Goal: Task Accomplishment & Management: Complete application form

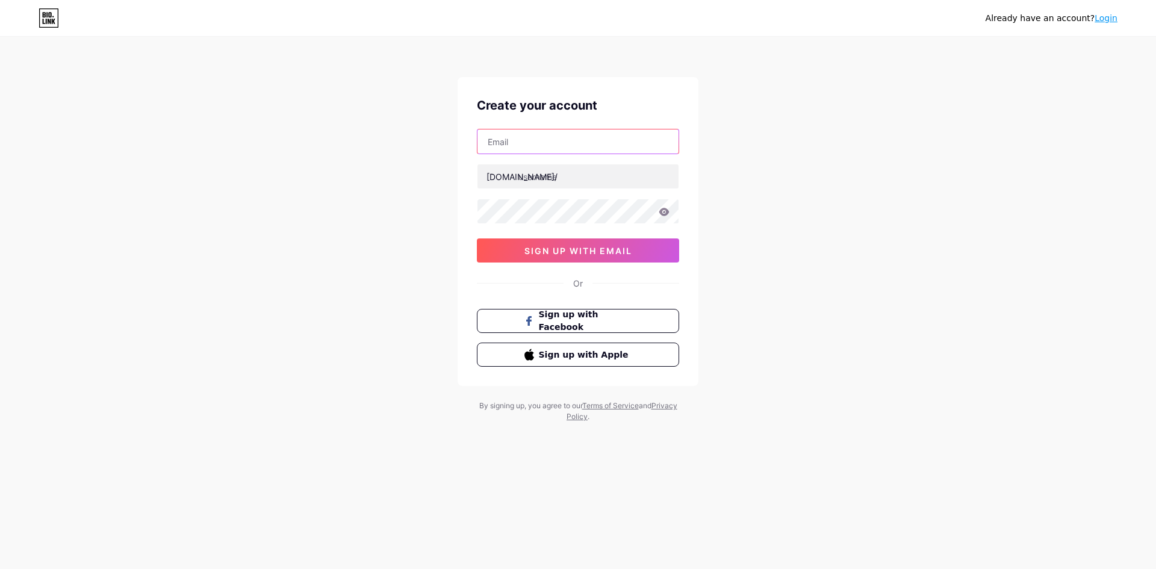
click at [586, 148] on input "text" at bounding box center [577, 141] width 201 height 24
type input "[EMAIL_ADDRESS][DOMAIN_NAME]"
click at [618, 187] on input "text" at bounding box center [577, 176] width 201 height 24
type input "bumperkarma"
click at [665, 210] on icon at bounding box center [664, 212] width 10 height 8
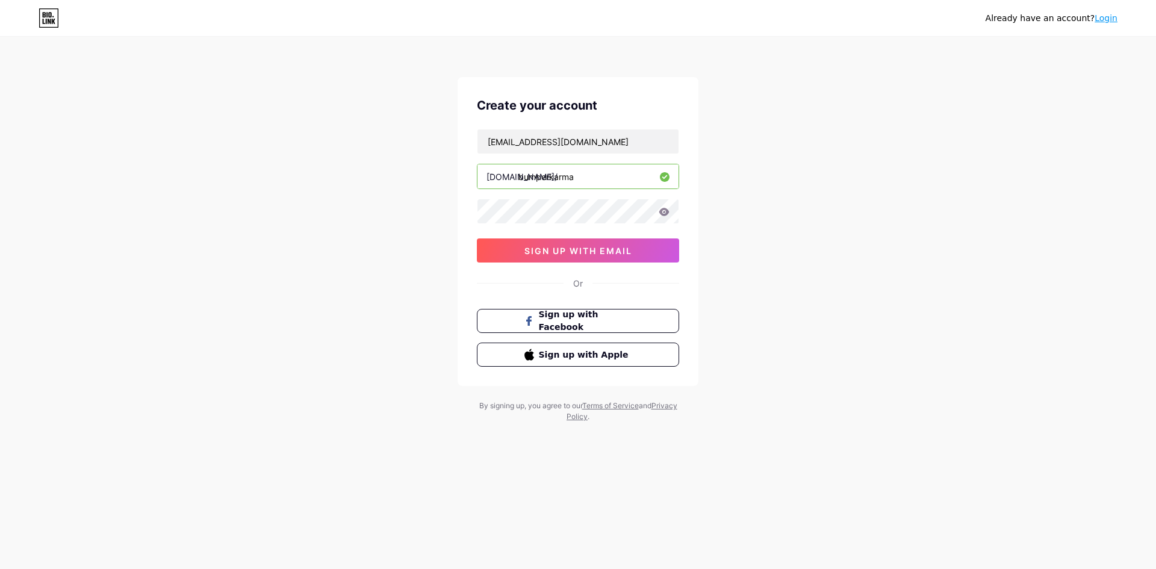
click at [399, 285] on div "Already have an account? Login Create your account [EMAIL_ADDRESS][DOMAIN_NAME]…" at bounding box center [578, 230] width 1156 height 461
click at [624, 255] on button "sign up with email" at bounding box center [578, 250] width 202 height 24
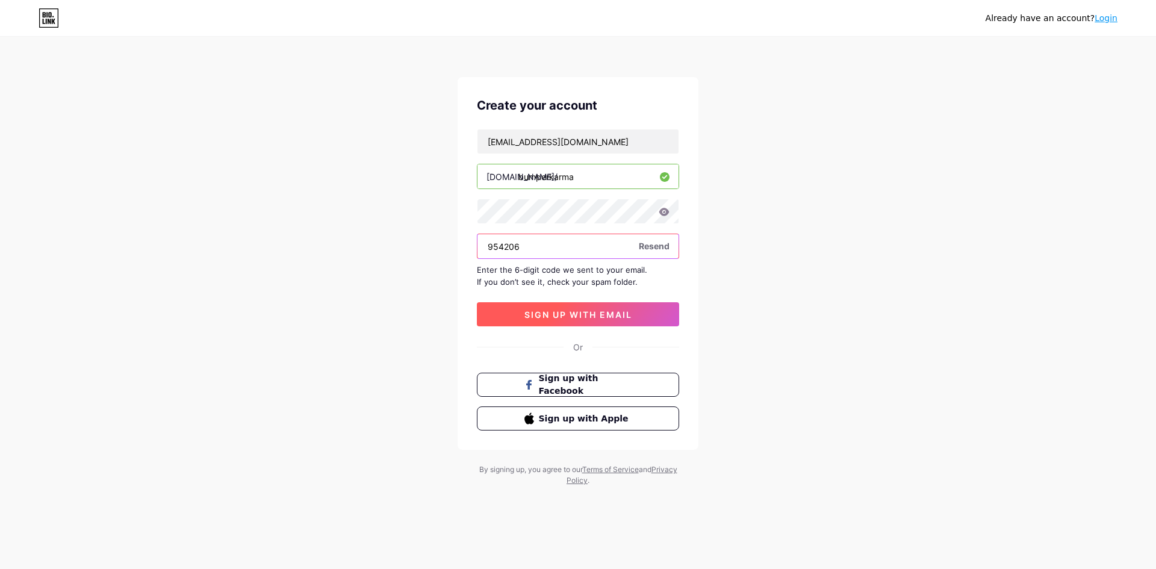
type input "954206"
click at [604, 314] on span "sign up with email" at bounding box center [578, 314] width 108 height 10
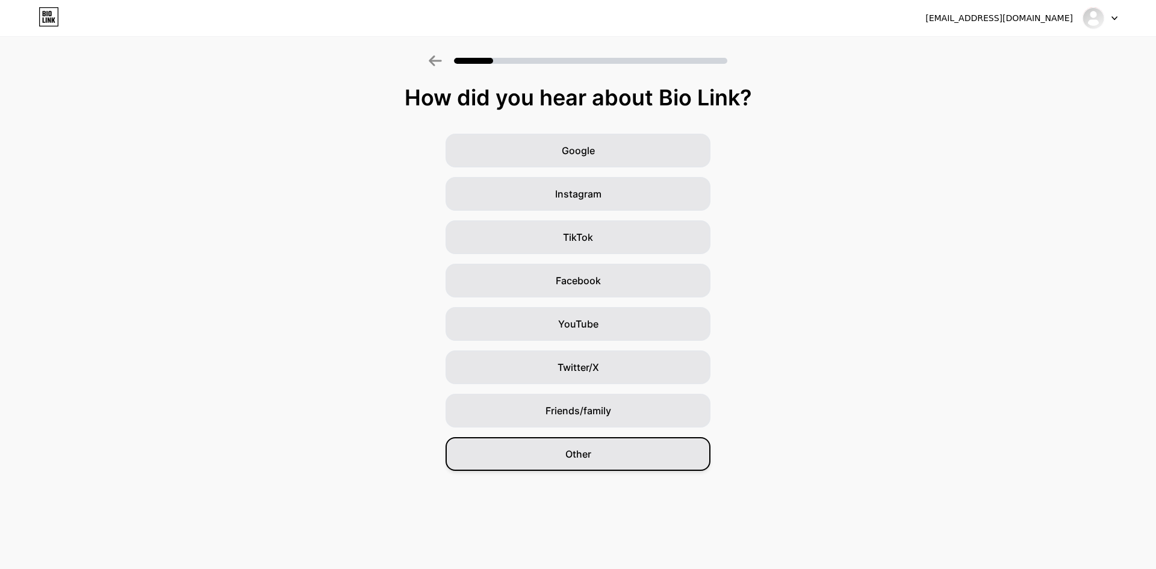
click at [522, 458] on div "Other" at bounding box center [578, 454] width 265 height 34
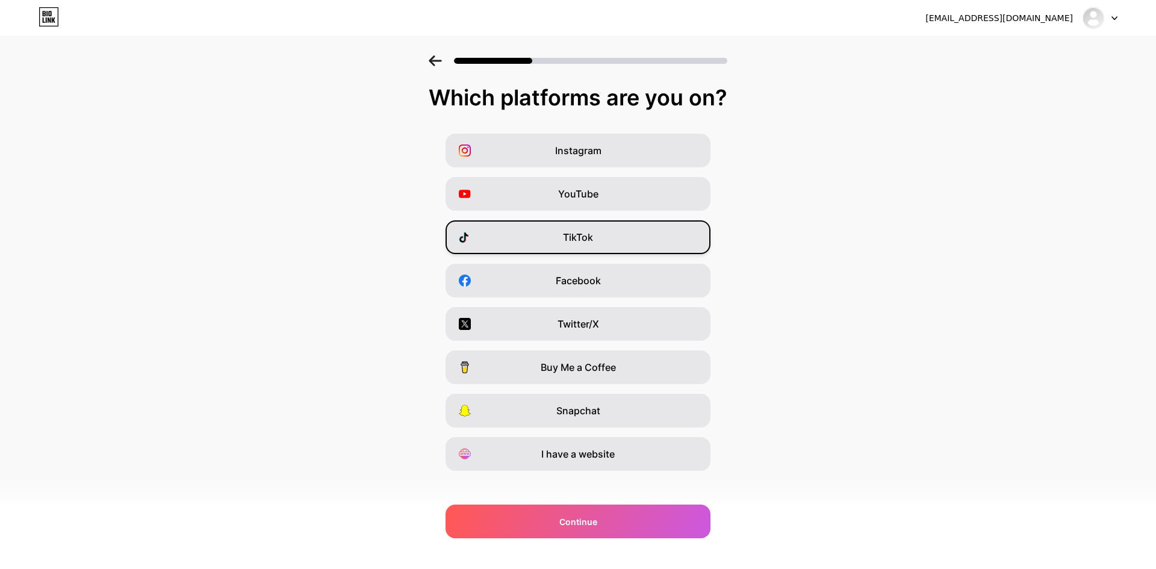
click at [514, 227] on div "TikTok" at bounding box center [578, 237] width 265 height 34
click at [510, 282] on div "Facebook" at bounding box center [578, 281] width 265 height 34
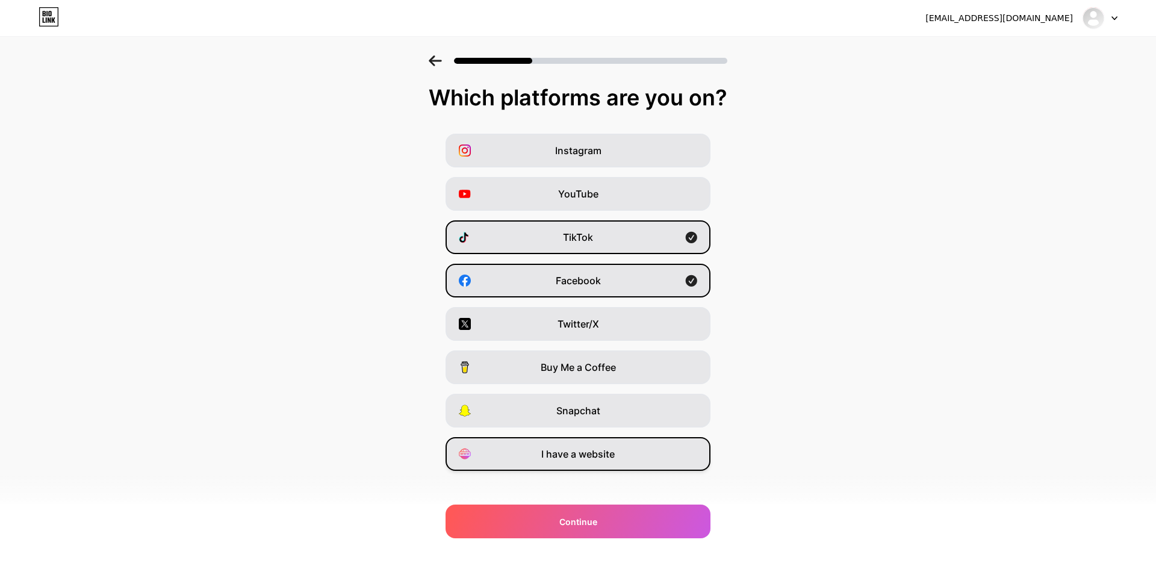
click at [534, 452] on div "I have a website" at bounding box center [578, 454] width 265 height 34
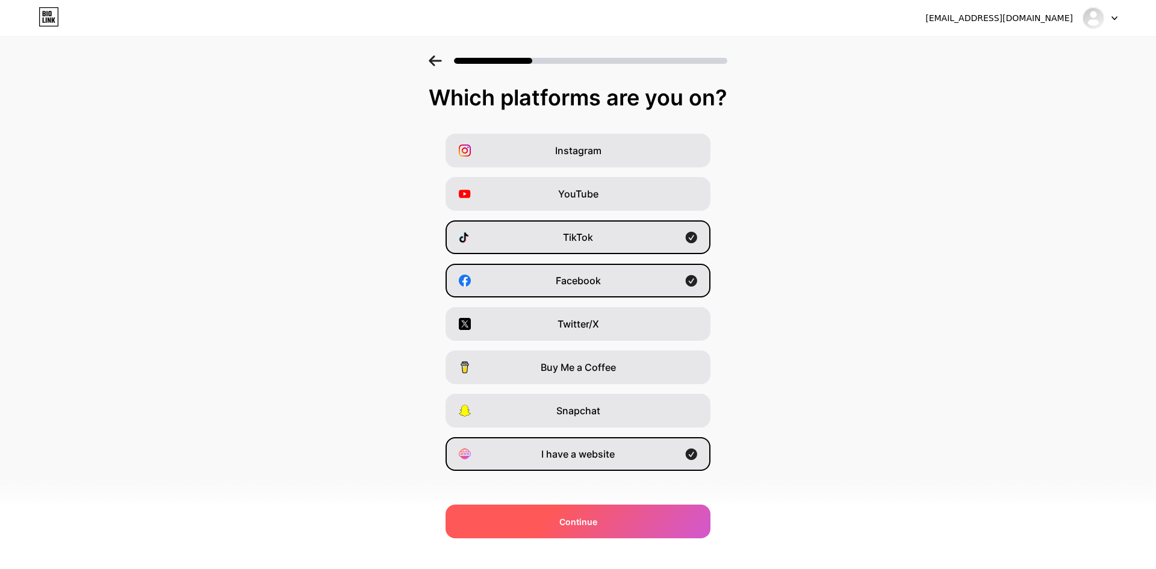
click at [547, 512] on div "Continue" at bounding box center [578, 522] width 265 height 34
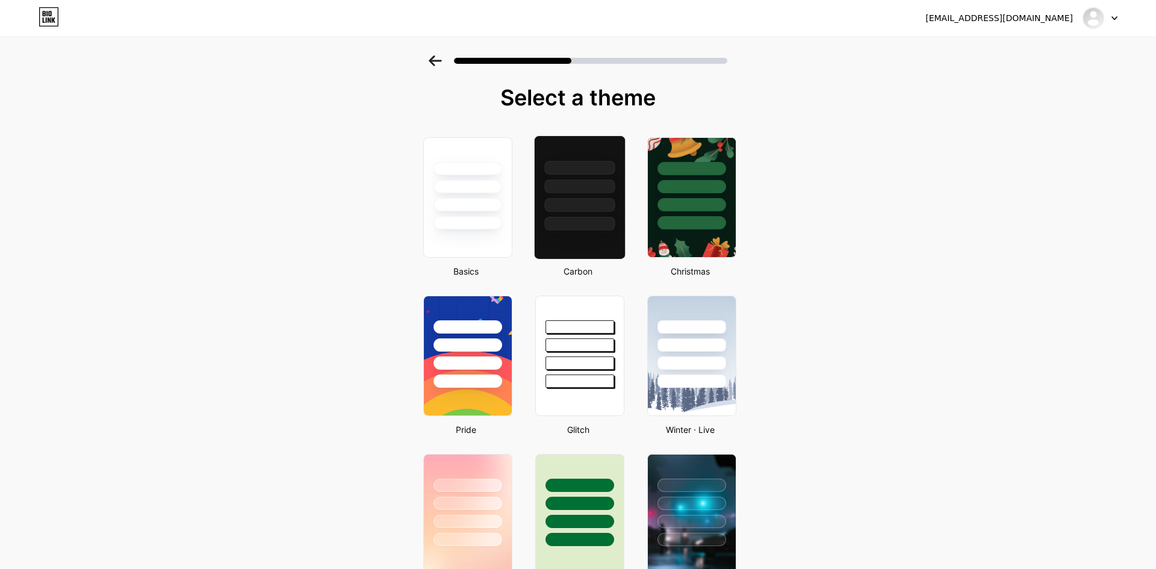
click at [565, 196] on div at bounding box center [580, 183] width 90 height 95
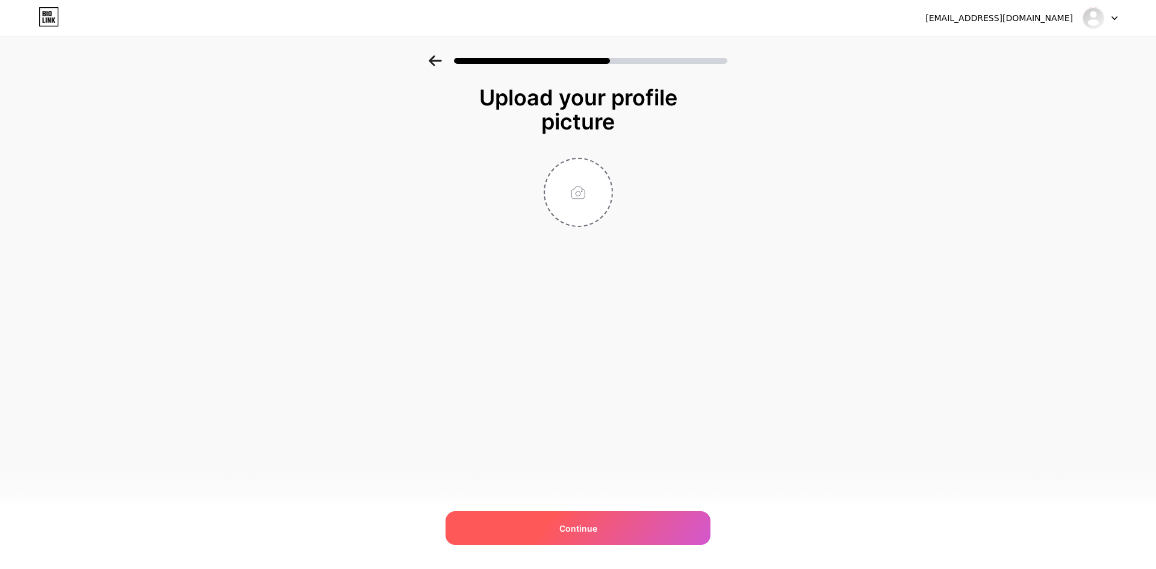
click at [563, 517] on div "Continue" at bounding box center [578, 528] width 265 height 34
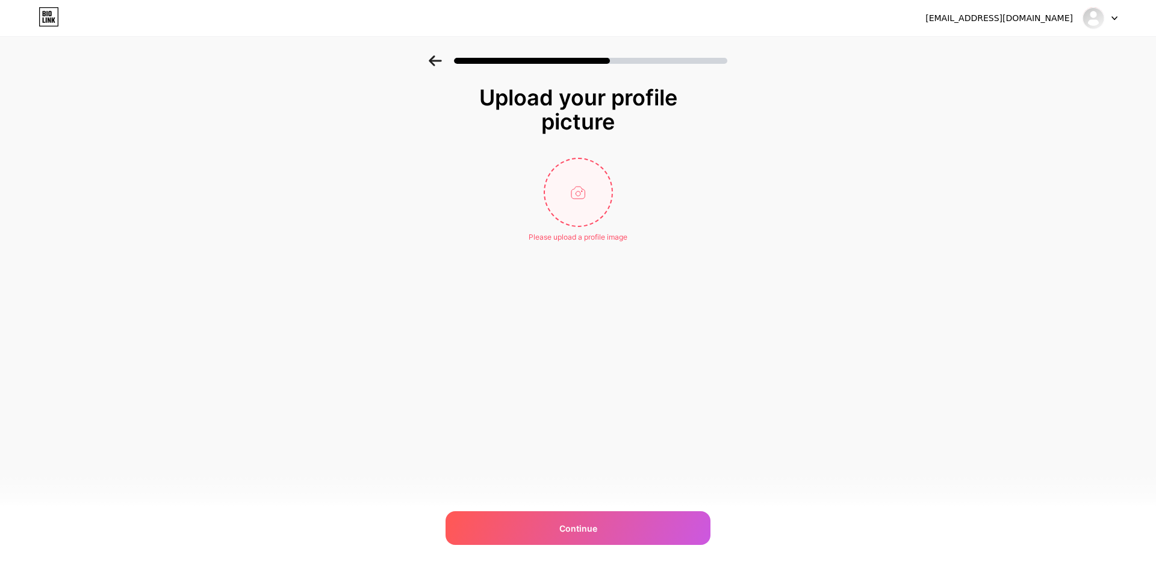
click at [556, 194] on input "file" at bounding box center [578, 192] width 67 height 67
type input "C:\fakepath\ChatGPT Image [DATE], 07_31_05 PM.png"
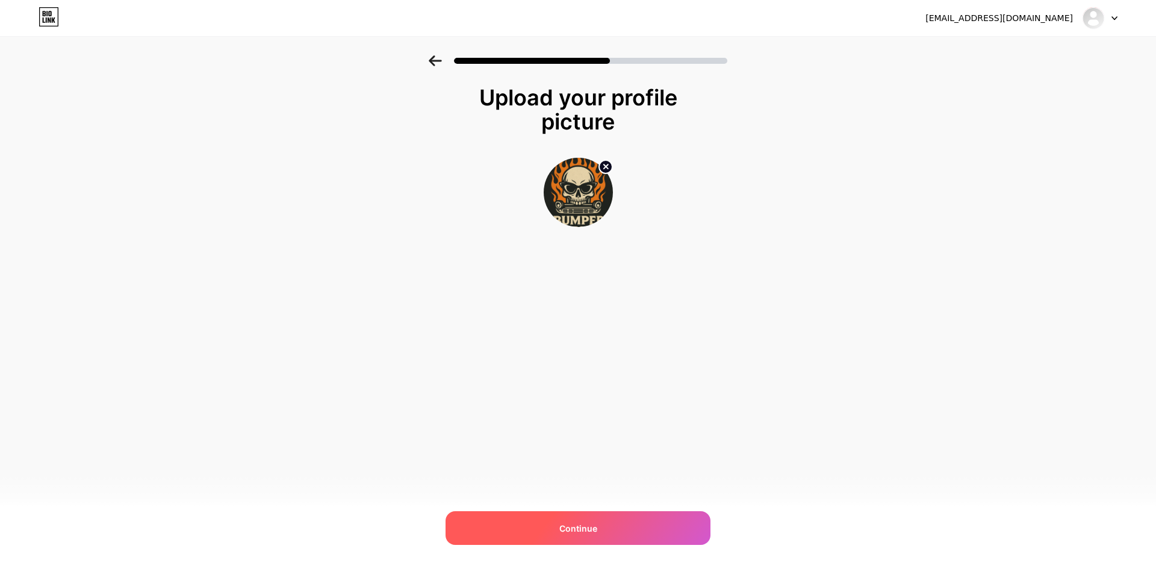
click at [561, 537] on div "Continue" at bounding box center [578, 528] width 265 height 34
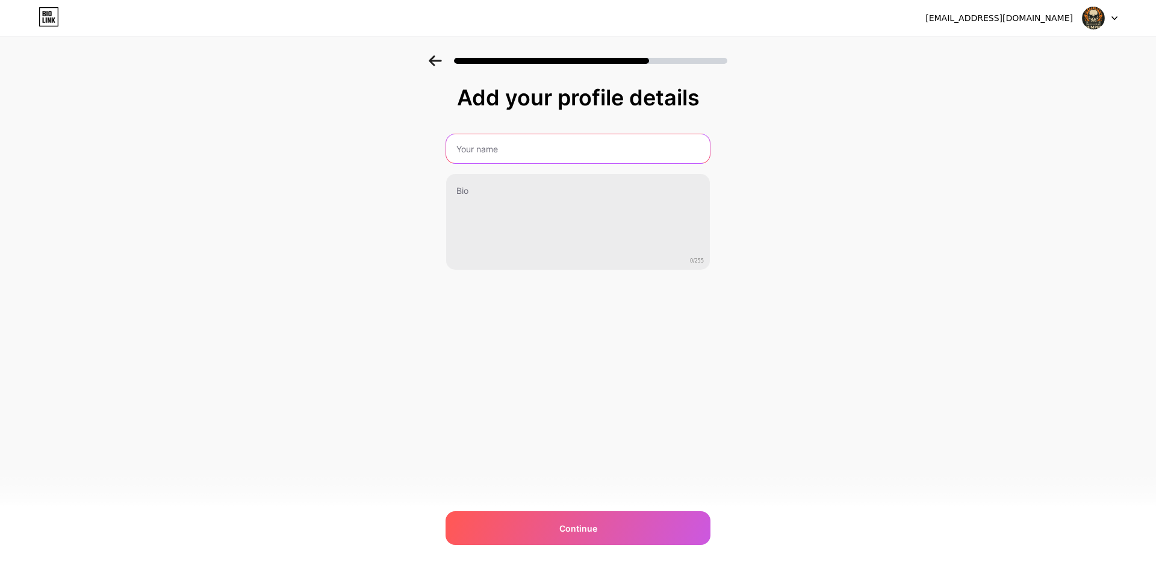
click at [521, 137] on input "text" at bounding box center [578, 148] width 264 height 29
type input "Bumper [DATE]"
drag, startPoint x: 527, startPoint y: 157, endPoint x: 414, endPoint y: 149, distance: 114.1
click at [414, 149] on div "Add your profile details Bumper [DATE] 0/255 Continue Error" at bounding box center [578, 192] width 1156 height 275
click at [468, 149] on input "text" at bounding box center [578, 148] width 266 height 29
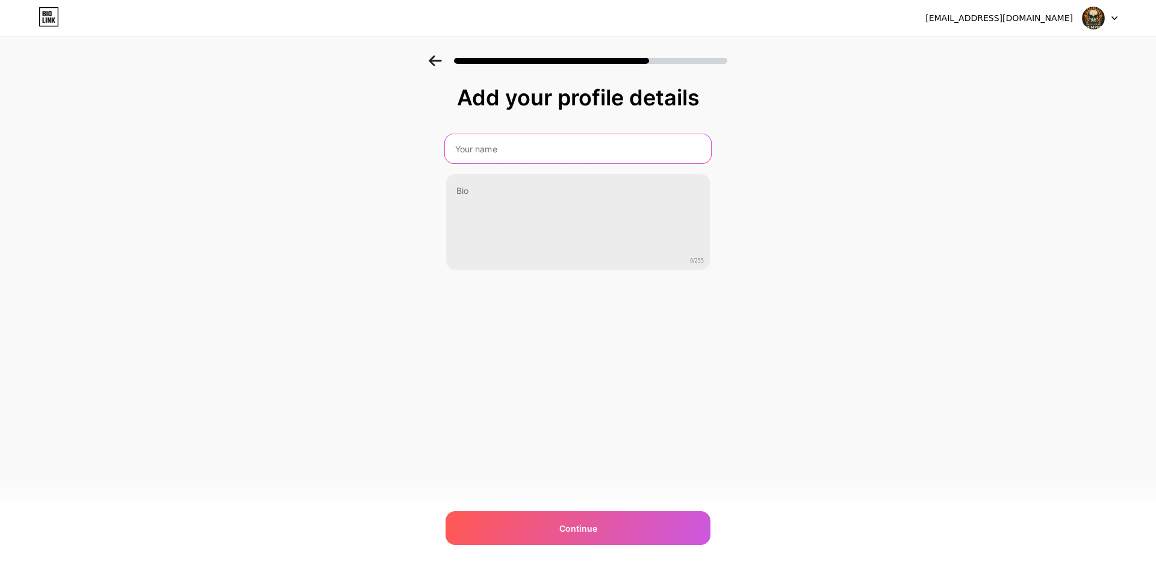
paste input "Bumper [DATE]™"
type input "Bumper [DATE]™"
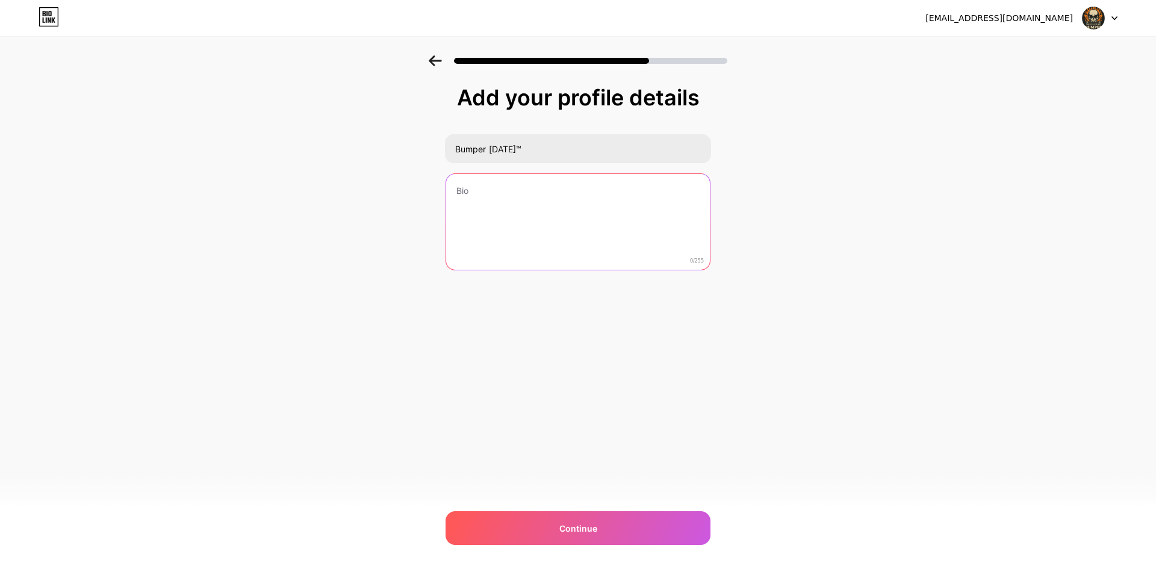
click at [493, 211] on textarea at bounding box center [578, 222] width 264 height 97
click at [533, 236] on textarea at bounding box center [578, 222] width 266 height 98
paste textarea "Unapologetic designs. Savage phrases. Zero filters. 🔥 Shop stickers • tees • ho…"
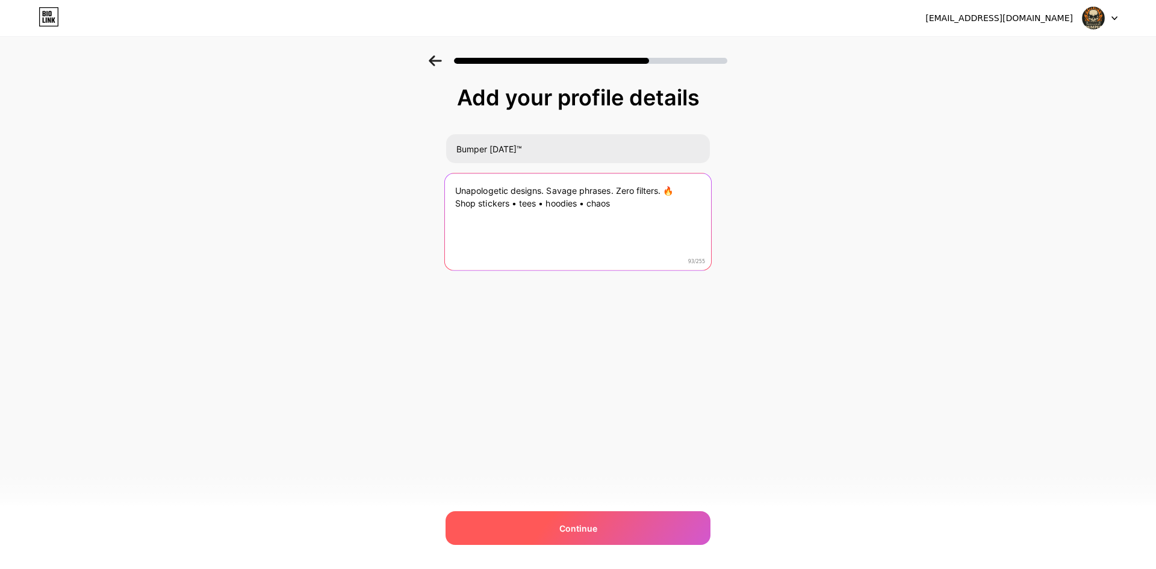
type textarea "Unapologetic designs. Savage phrases. Zero filters. 🔥 Shop stickers • tees • ho…"
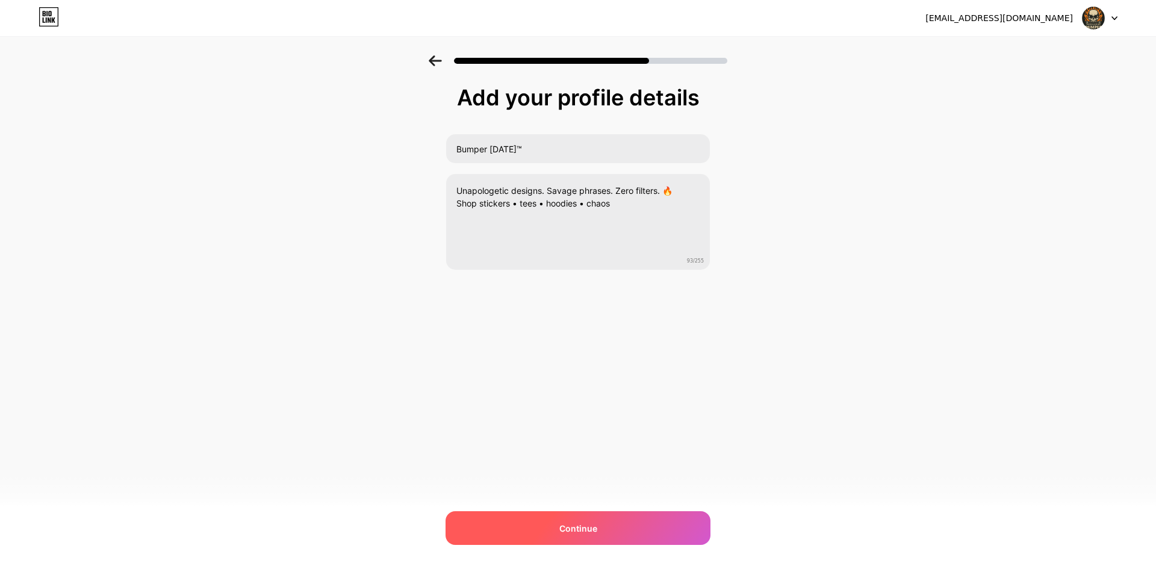
click at [579, 531] on span "Continue" at bounding box center [578, 528] width 38 height 13
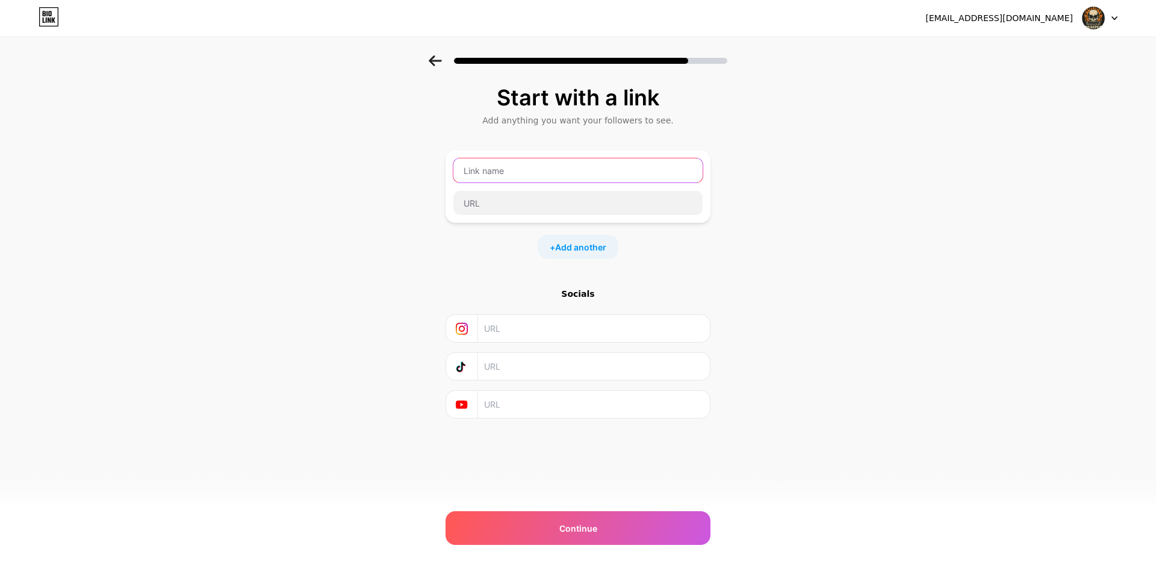
click at [465, 179] on input "text" at bounding box center [577, 170] width 249 height 24
paste input "Shop Bumper [DATE]"
type input "Shop Bumper [DATE]"
click at [594, 208] on input "text" at bounding box center [577, 203] width 249 height 24
click at [552, 208] on input "text" at bounding box center [577, 203] width 249 height 24
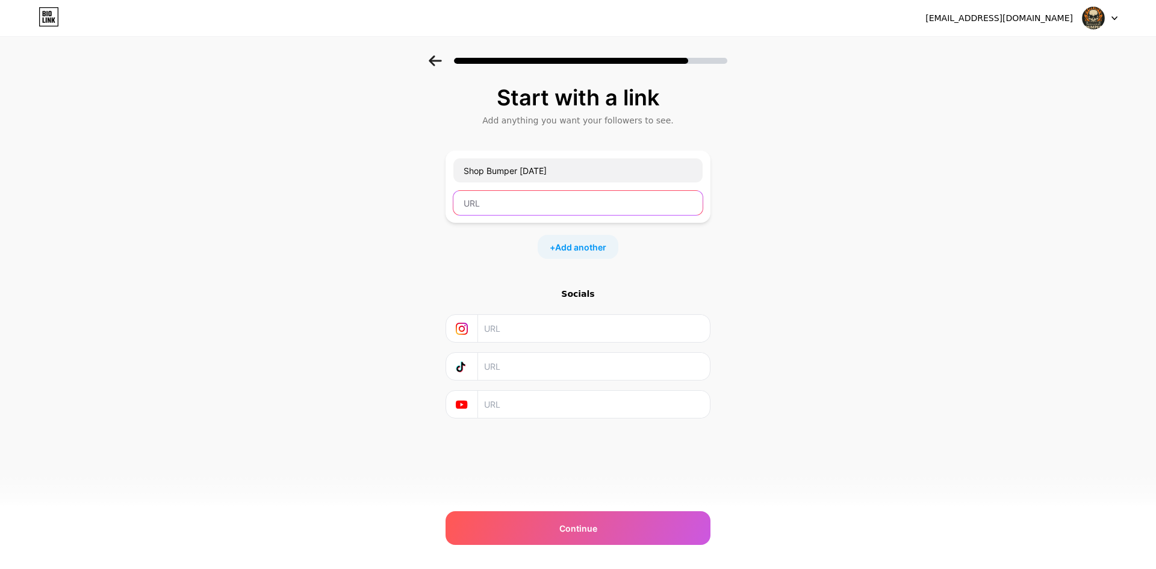
paste input "[URL][DOMAIN_NAME]"
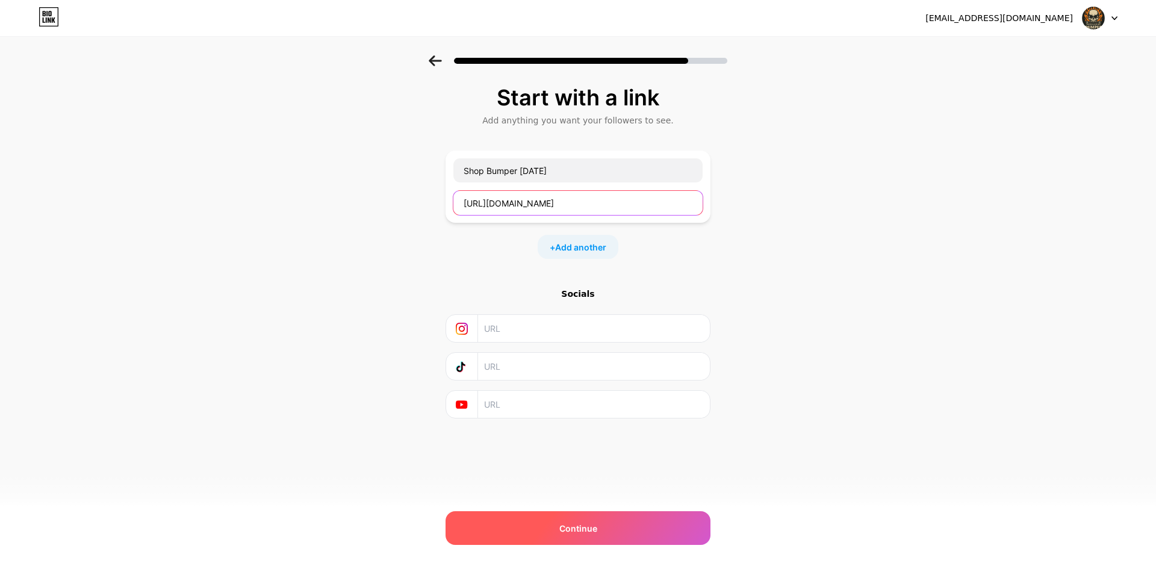
type input "[URL][DOMAIN_NAME]"
click at [669, 528] on div "Continue" at bounding box center [578, 528] width 265 height 34
